Goal: Transaction & Acquisition: Purchase product/service

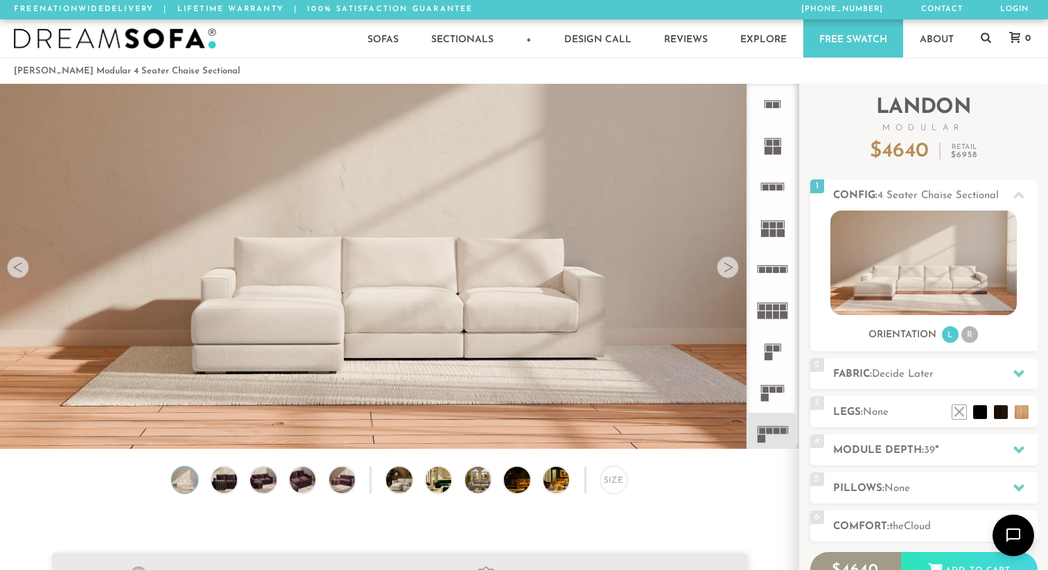
scroll to position [15399, 1048]
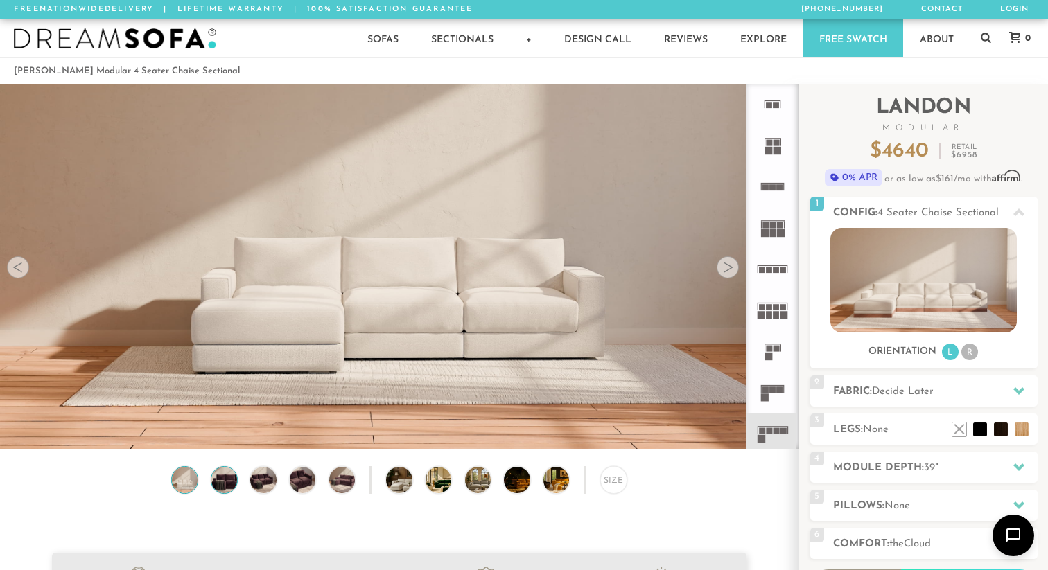
click at [234, 489] on img at bounding box center [224, 480] width 31 height 26
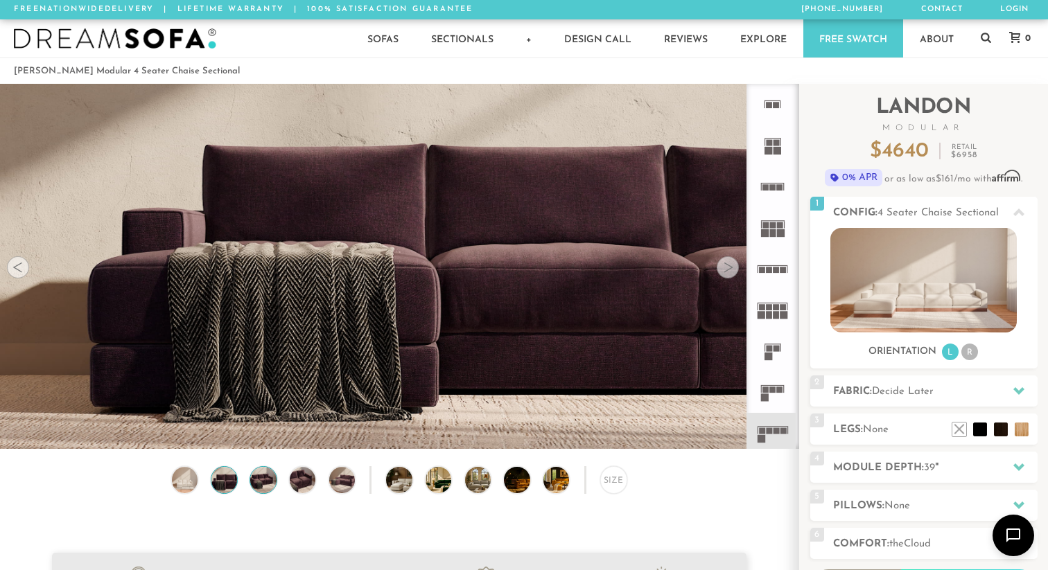
click at [265, 482] on img at bounding box center [262, 480] width 31 height 26
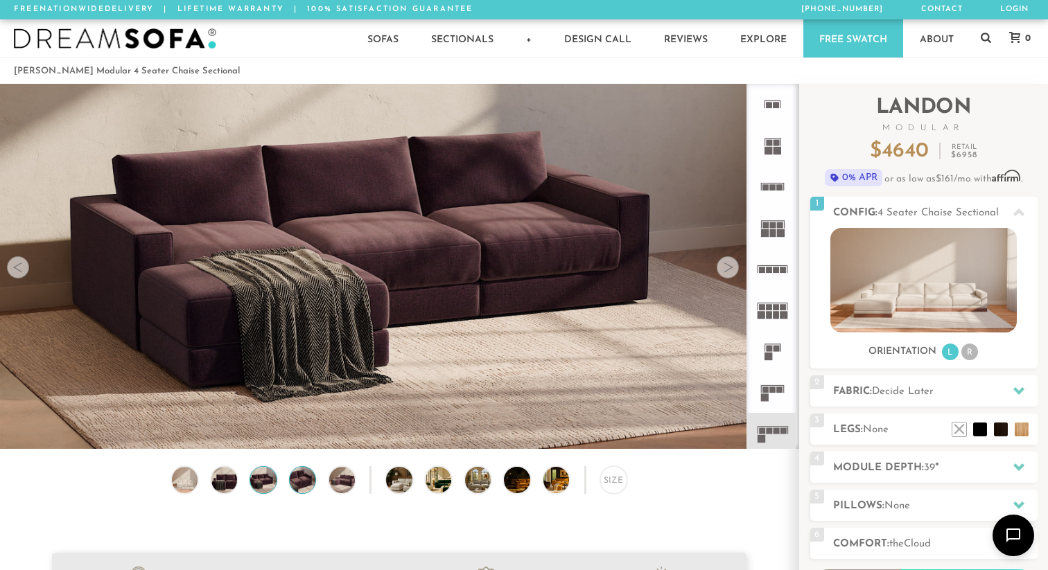
click at [298, 482] on img at bounding box center [302, 480] width 31 height 26
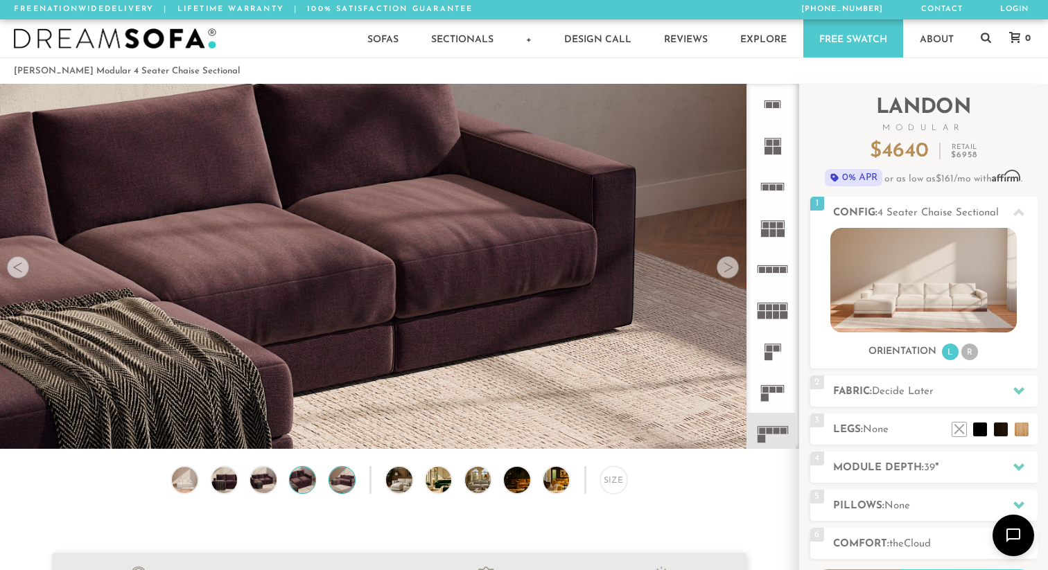
click at [331, 480] on img at bounding box center [341, 480] width 31 height 26
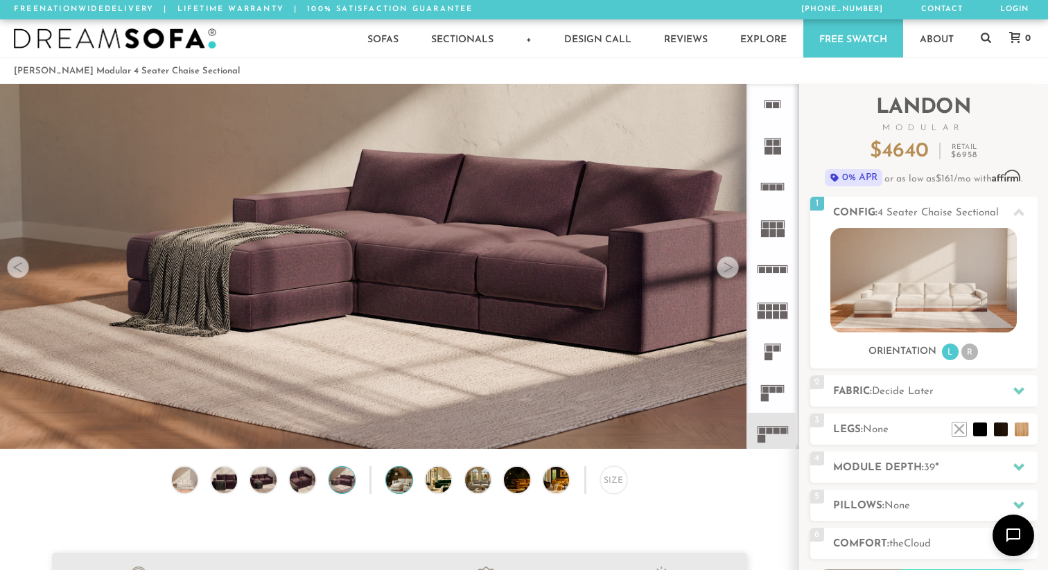
click at [405, 480] on img at bounding box center [409, 480] width 46 height 26
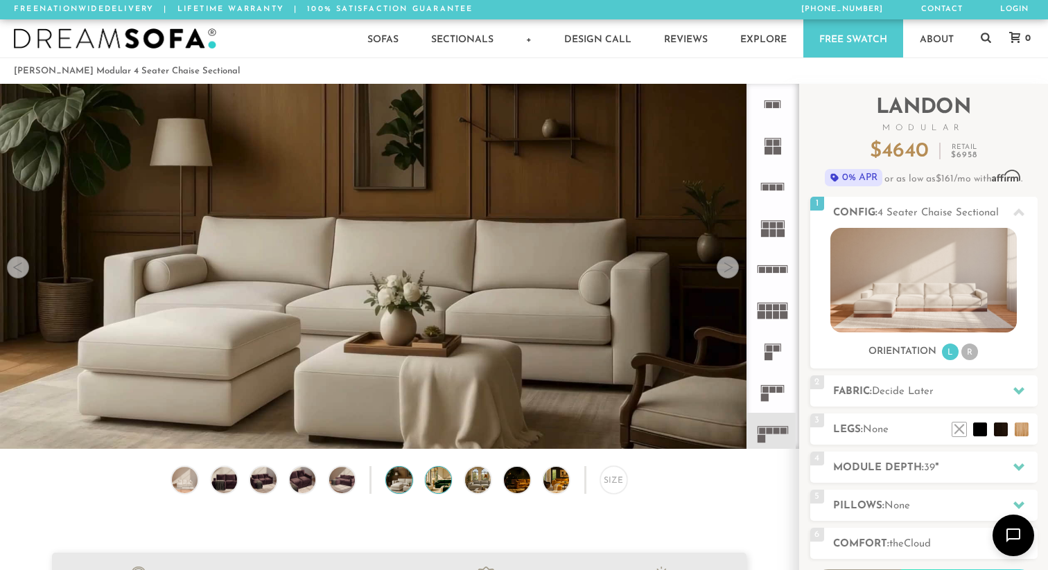
click at [435, 483] on img at bounding box center [449, 480] width 46 height 26
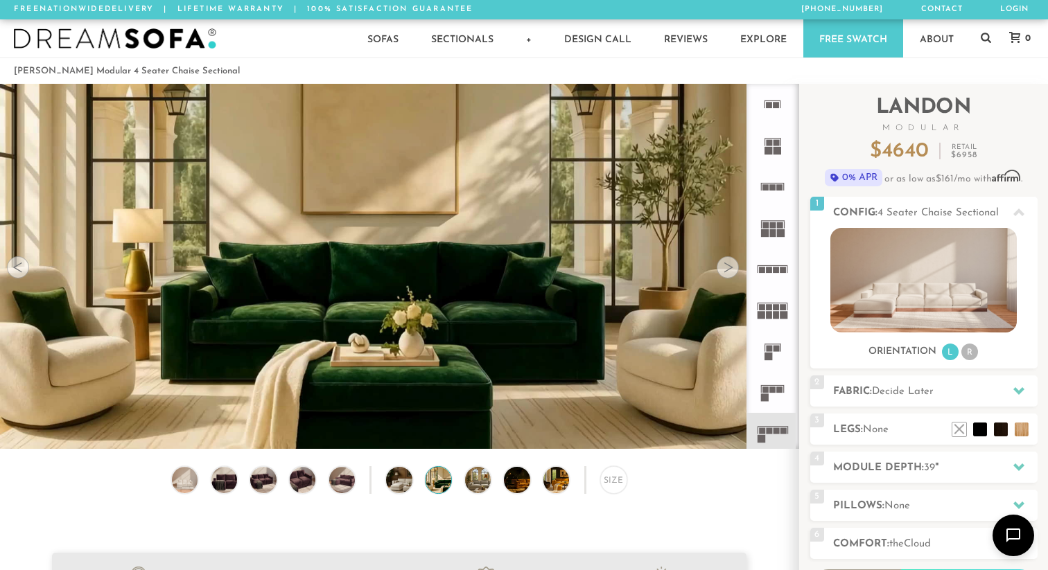
click at [466, 489] on div "Size" at bounding box center [399, 483] width 798 height 34
click at [471, 489] on img at bounding box center [488, 480] width 46 height 26
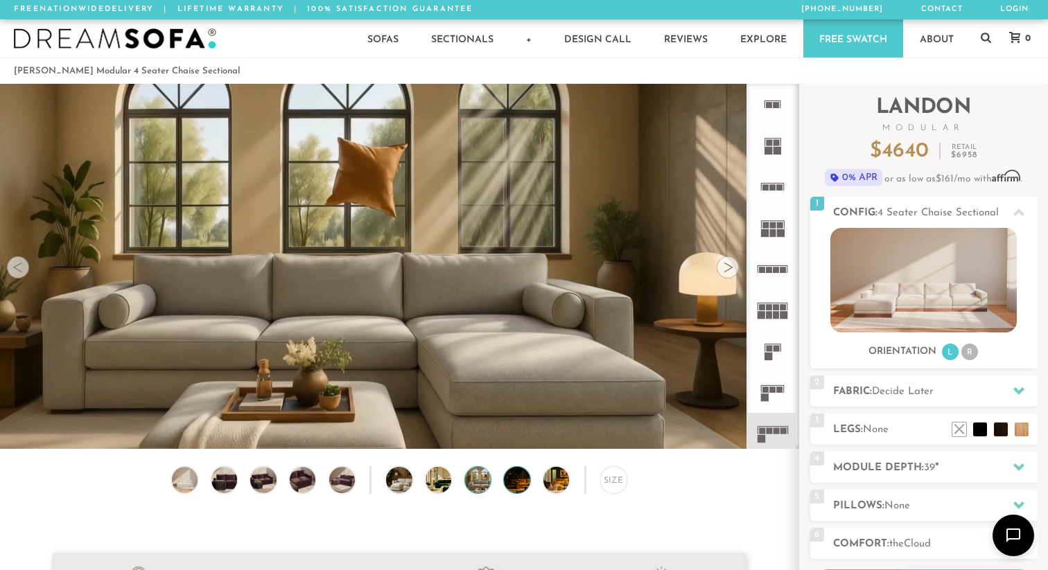
click at [516, 484] on img at bounding box center [527, 480] width 46 height 26
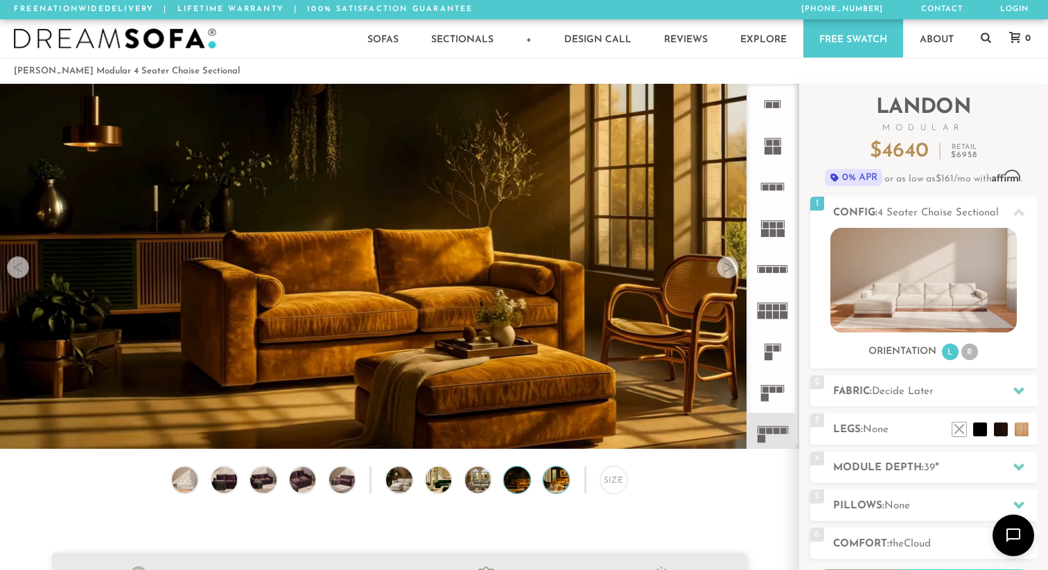
click at [560, 482] on img at bounding box center [566, 480] width 46 height 26
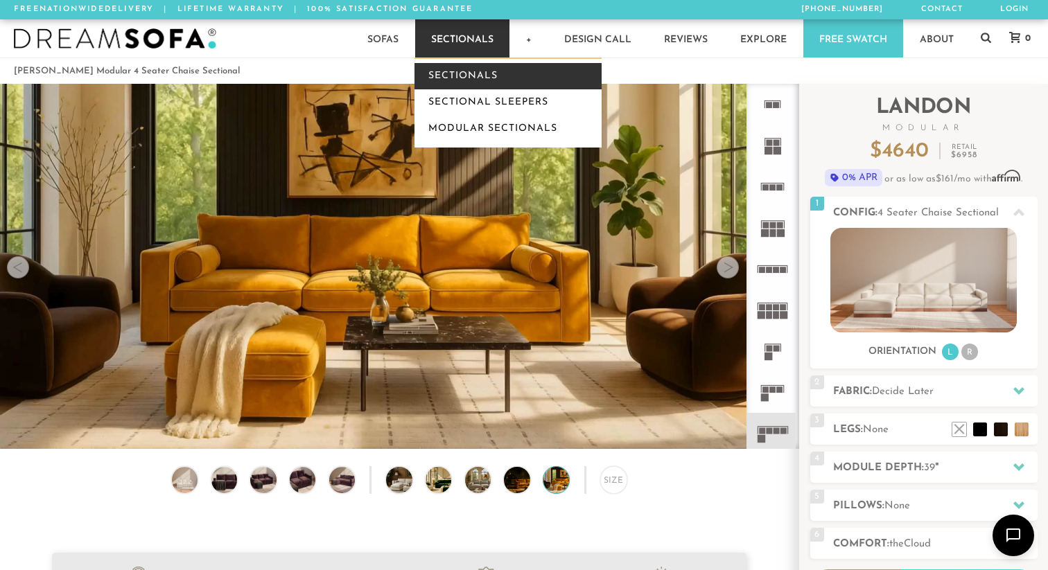
click at [456, 78] on link "Sectionals" at bounding box center [507, 76] width 187 height 26
